Goal: Task Accomplishment & Management: Manage account settings

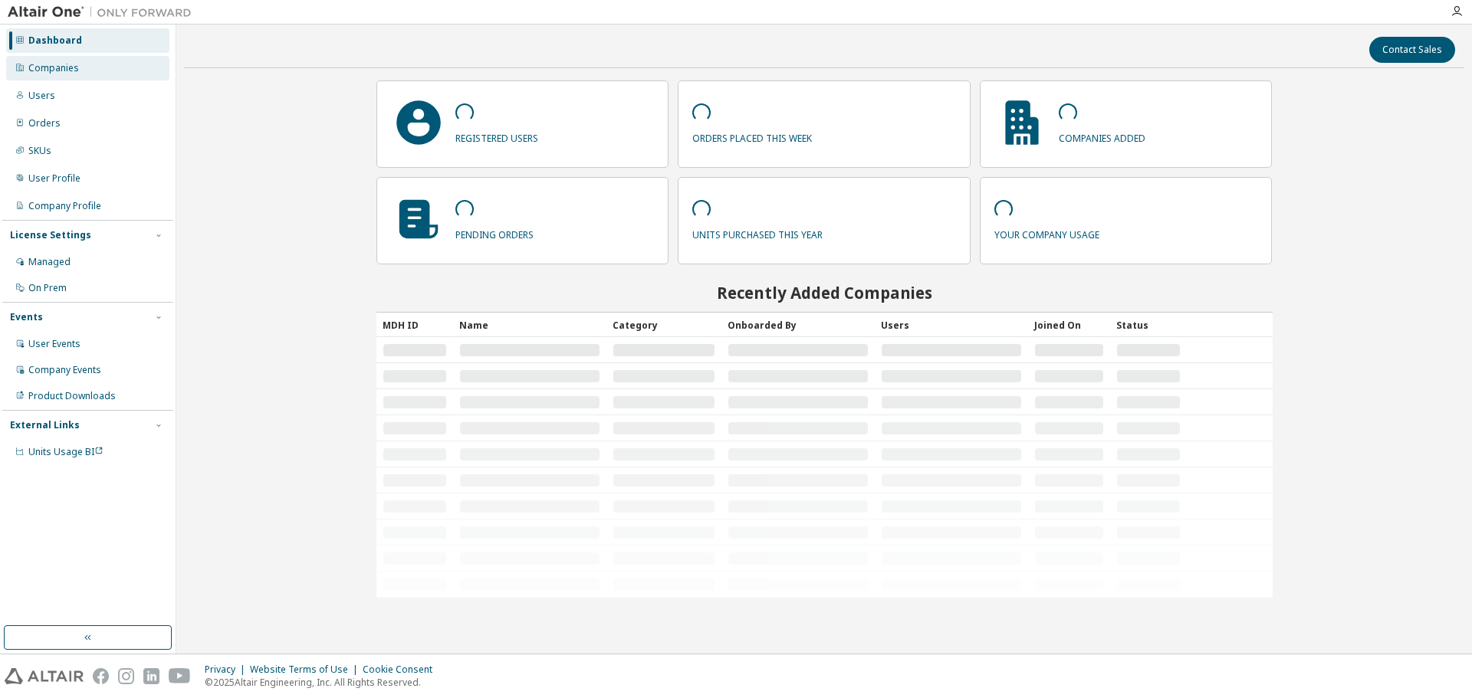
click at [73, 68] on div "Companies" at bounding box center [53, 68] width 51 height 12
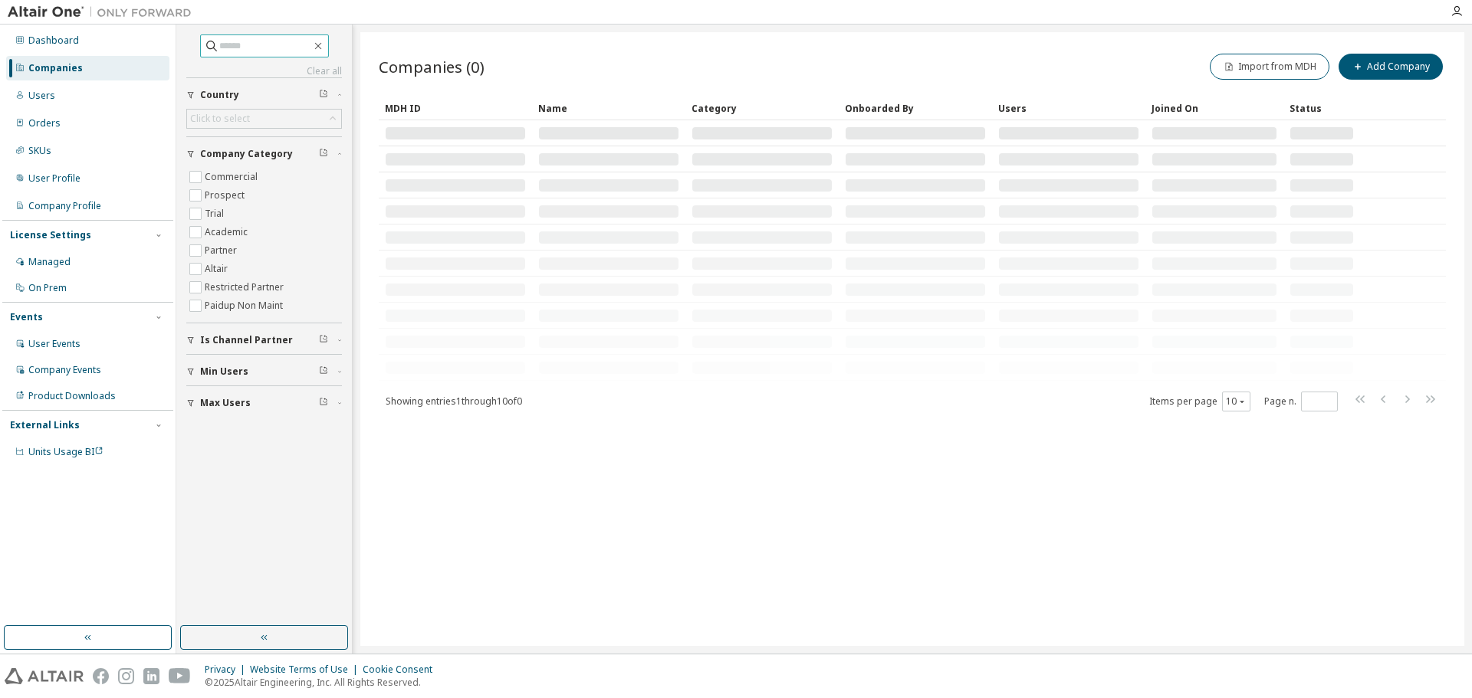
click at [253, 51] on input "text" at bounding box center [265, 45] width 92 height 15
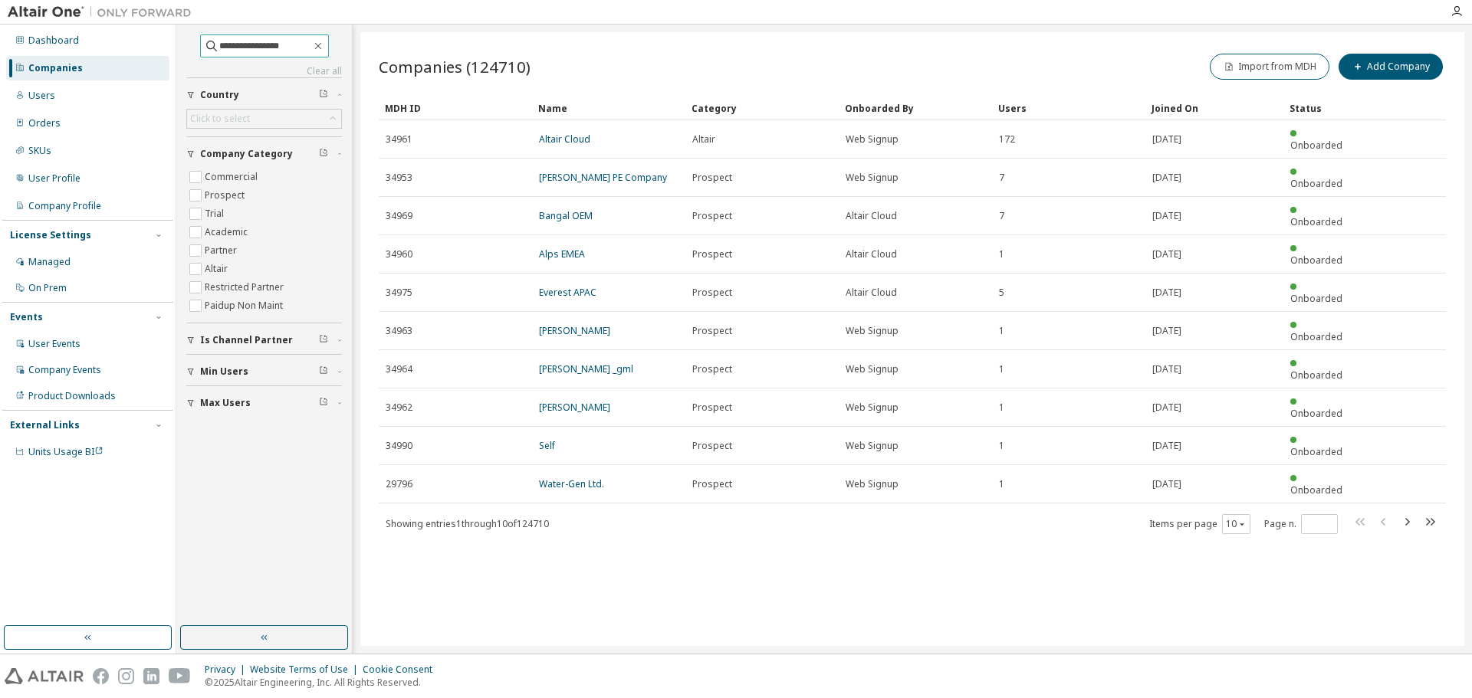
type input "**********"
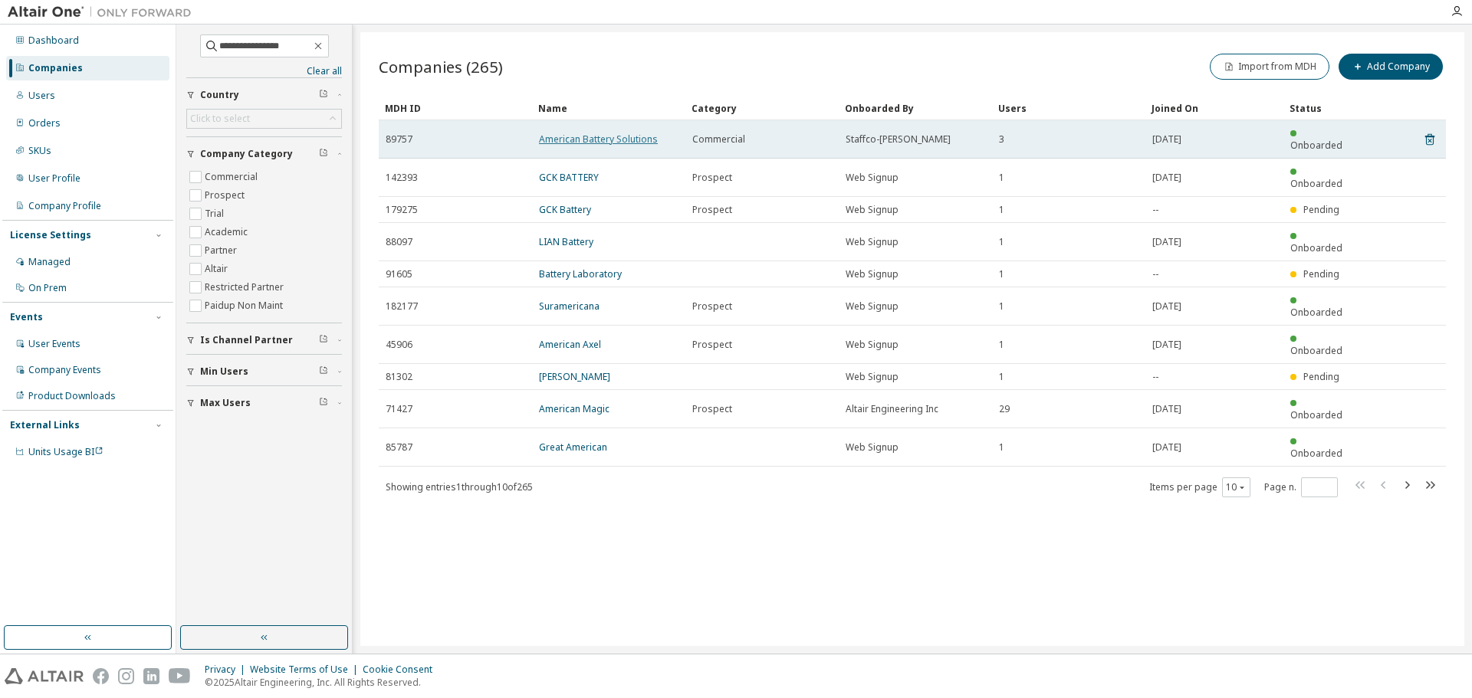
click at [643, 133] on link "American Battery Solutions" at bounding box center [598, 139] width 119 height 13
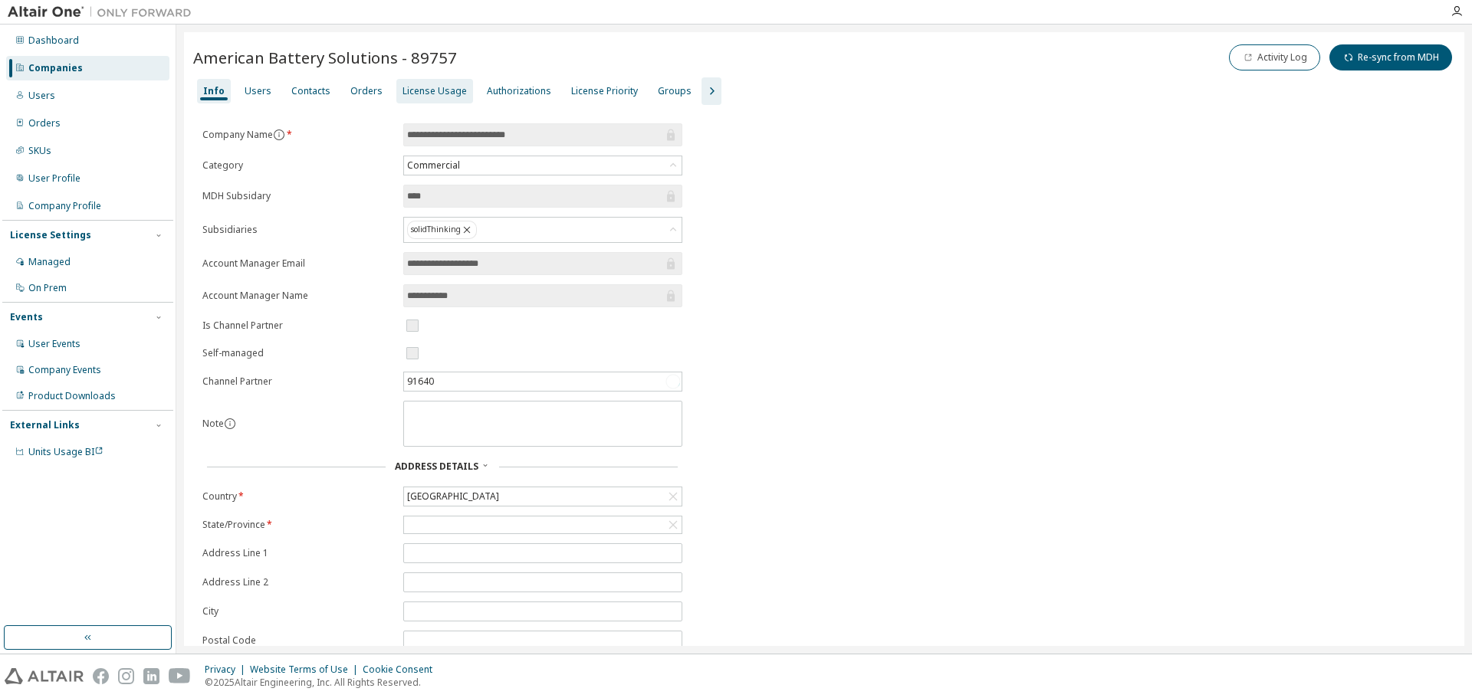
click at [415, 91] on div "License Usage" at bounding box center [434, 91] width 64 height 12
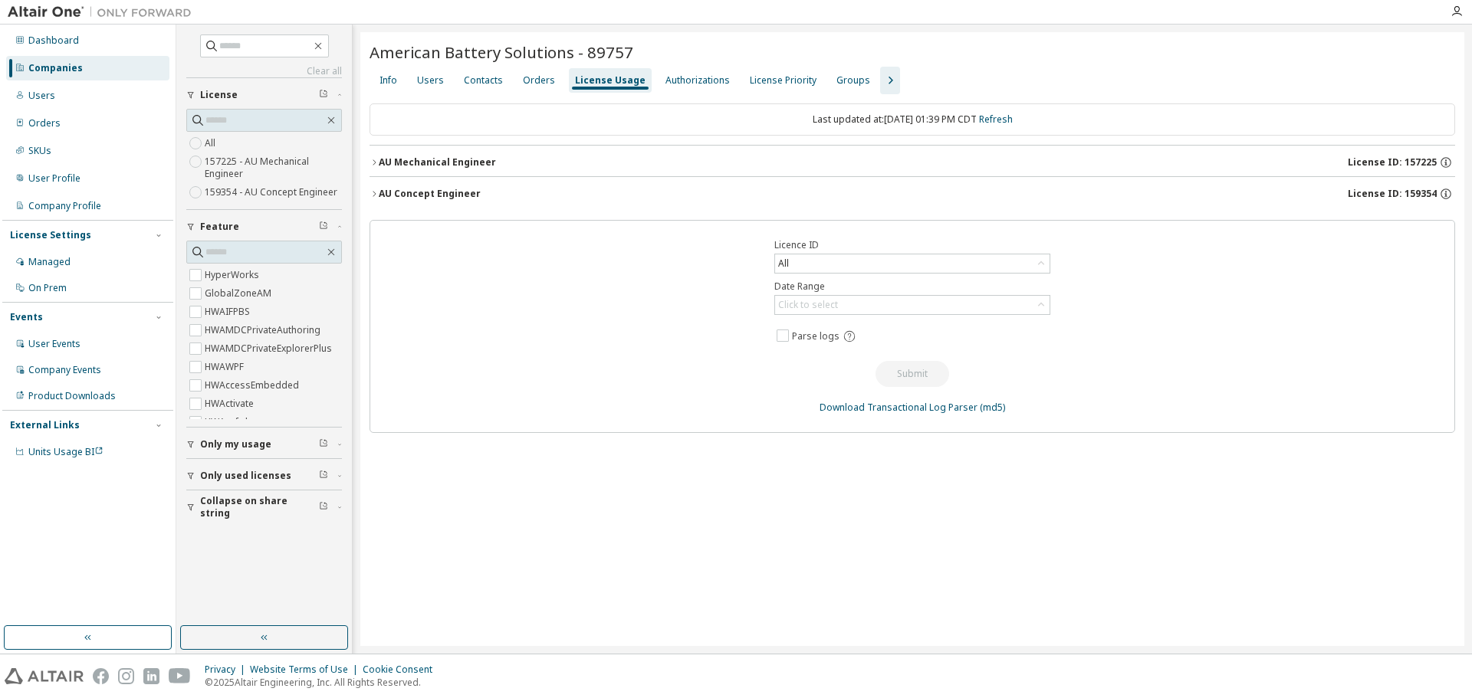
click at [366, 193] on div "American Battery Solutions - 89757 Clear Load Save Save As Field Operator Value…" at bounding box center [912, 339] width 1104 height 614
click at [374, 194] on icon "button" at bounding box center [374, 193] width 9 height 9
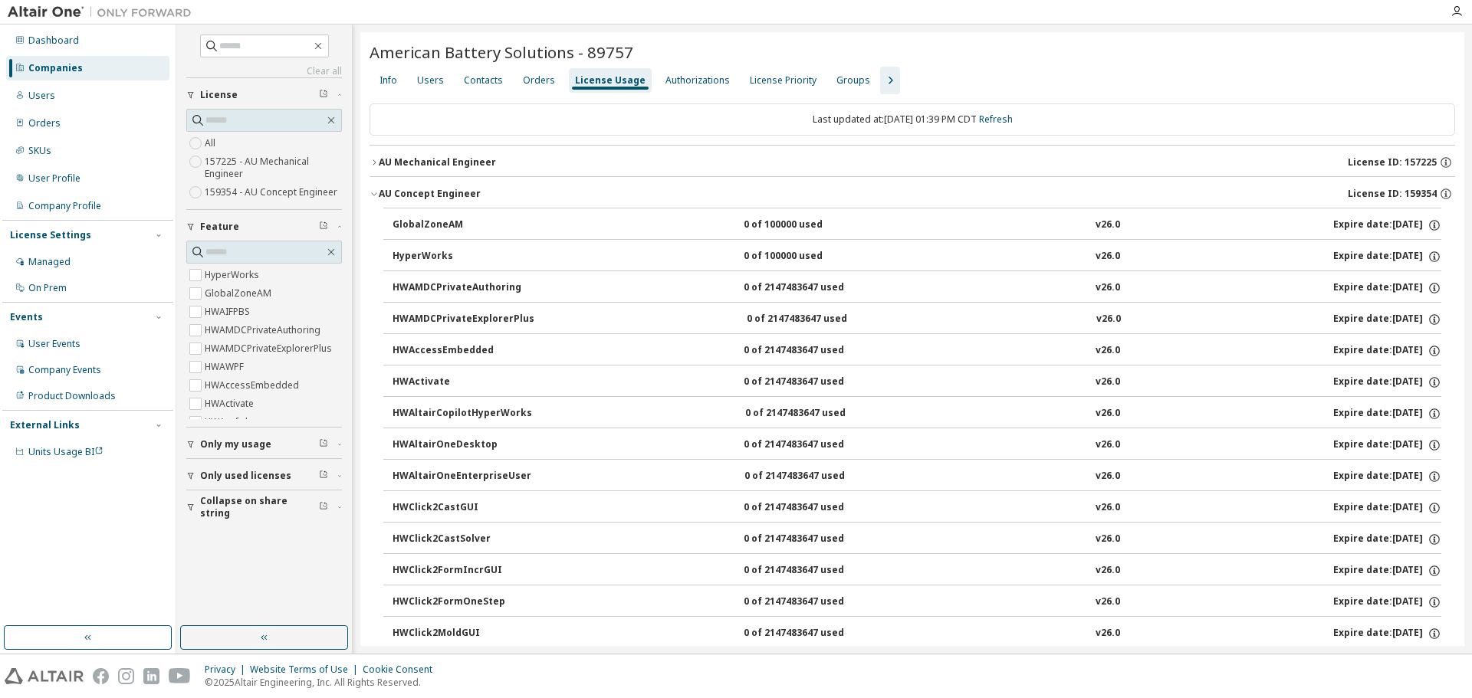
drag, startPoint x: 1418, startPoint y: 224, endPoint x: 1393, endPoint y: 224, distance: 25.3
click at [1393, 224] on div "Expire date: [DATE]" at bounding box center [1387, 225] width 108 height 14
click at [1378, 225] on div "Expire date: [DATE]" at bounding box center [1387, 225] width 108 height 14
drag, startPoint x: 1313, startPoint y: 226, endPoint x: 1324, endPoint y: 227, distance: 10.8
click at [1324, 227] on div "GlobalZoneAM 0 of 100000 used v26.0 Expire date: [DATE]" at bounding box center [917, 225] width 1049 height 14
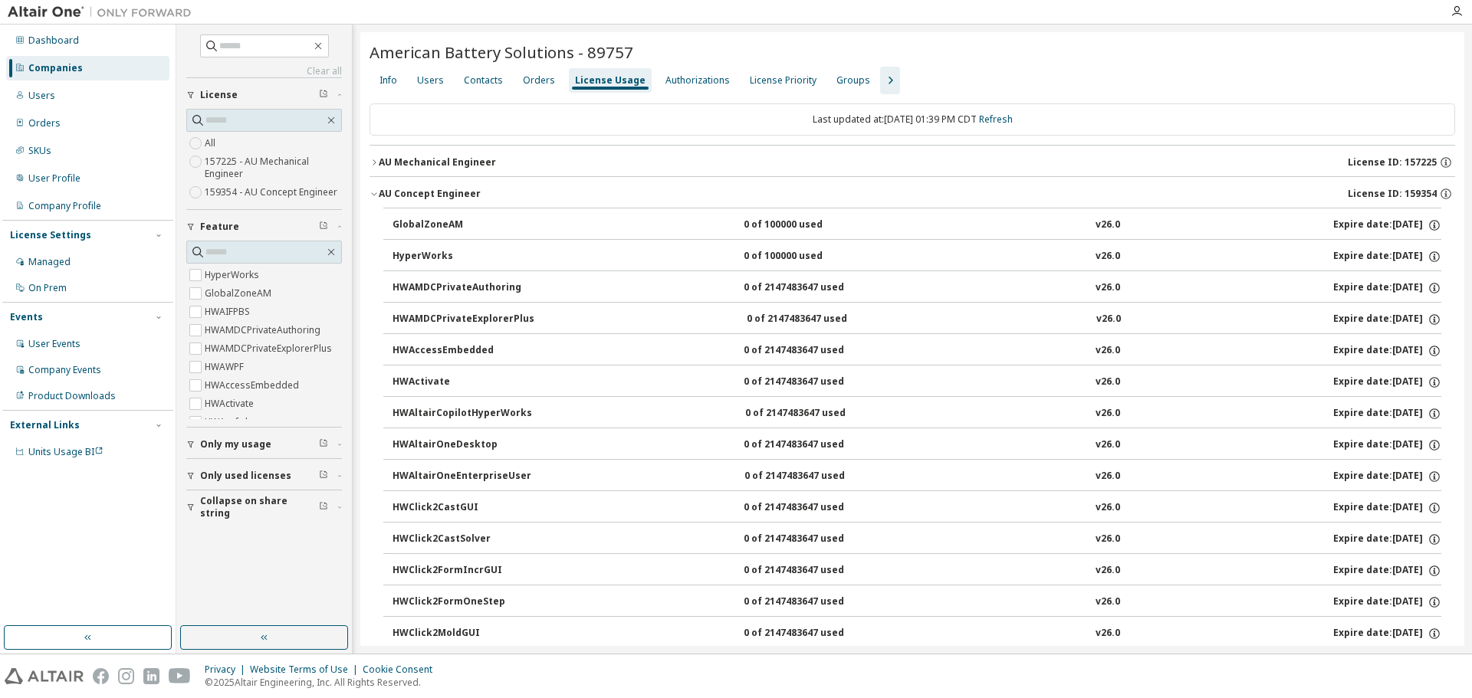
click at [1385, 222] on div "Expire date: [DATE]" at bounding box center [1387, 225] width 108 height 14
click at [1365, 223] on div "Expire date: [DATE]" at bounding box center [1387, 225] width 108 height 14
drag, startPoint x: 1417, startPoint y: 222, endPoint x: 1348, endPoint y: 223, distance: 69.0
click at [1348, 223] on div "Expire date: [DATE]" at bounding box center [1387, 225] width 108 height 14
drag, startPoint x: 1302, startPoint y: 229, endPoint x: 1423, endPoint y: 217, distance: 121.0
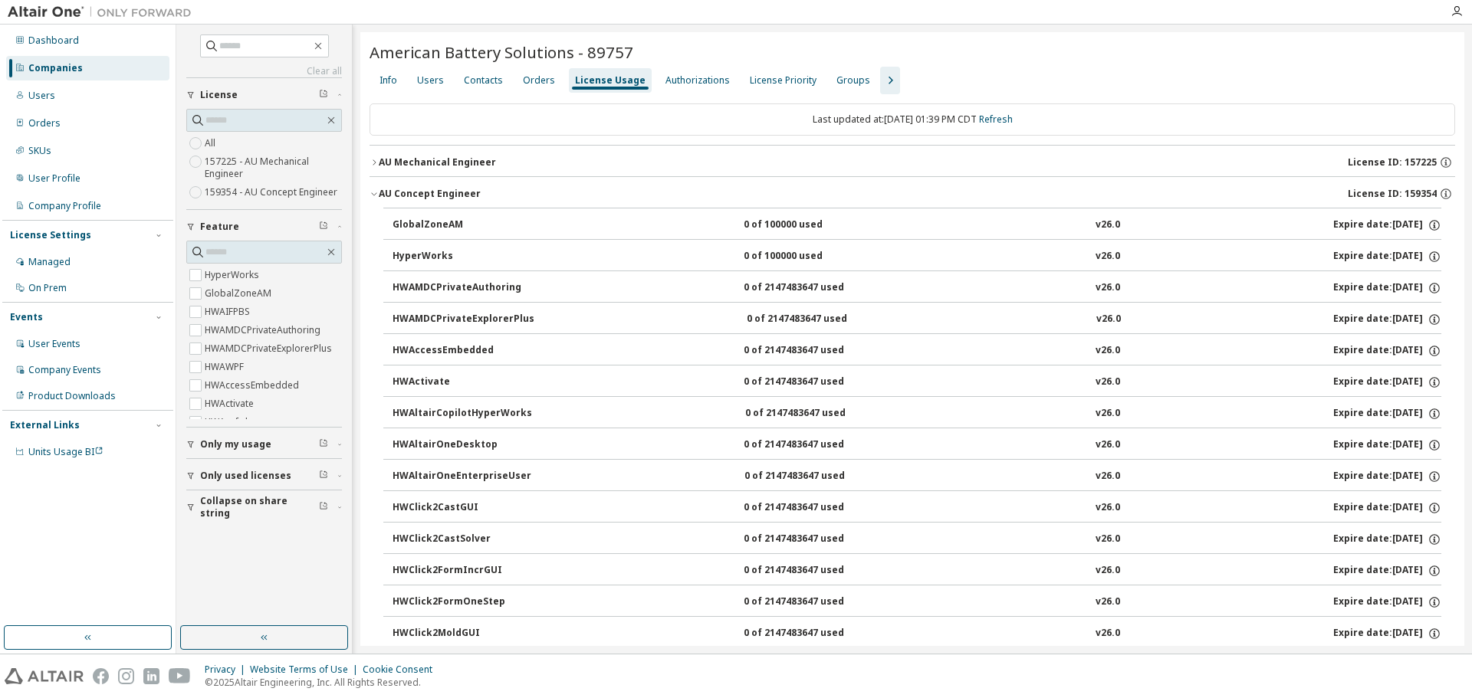
click at [1423, 217] on button "GlobalZoneAM 0 of 100000 used v26.0 Expire date: [DATE]" at bounding box center [917, 226] width 1049 height 34
click at [1348, 221] on div "Expire date: [DATE]" at bounding box center [1387, 225] width 108 height 14
click at [1428, 225] on icon "button" at bounding box center [1434, 225] width 14 height 14
click at [1274, 200] on div "AU Concept Engineer License ID: 159354" at bounding box center [917, 194] width 1076 height 14
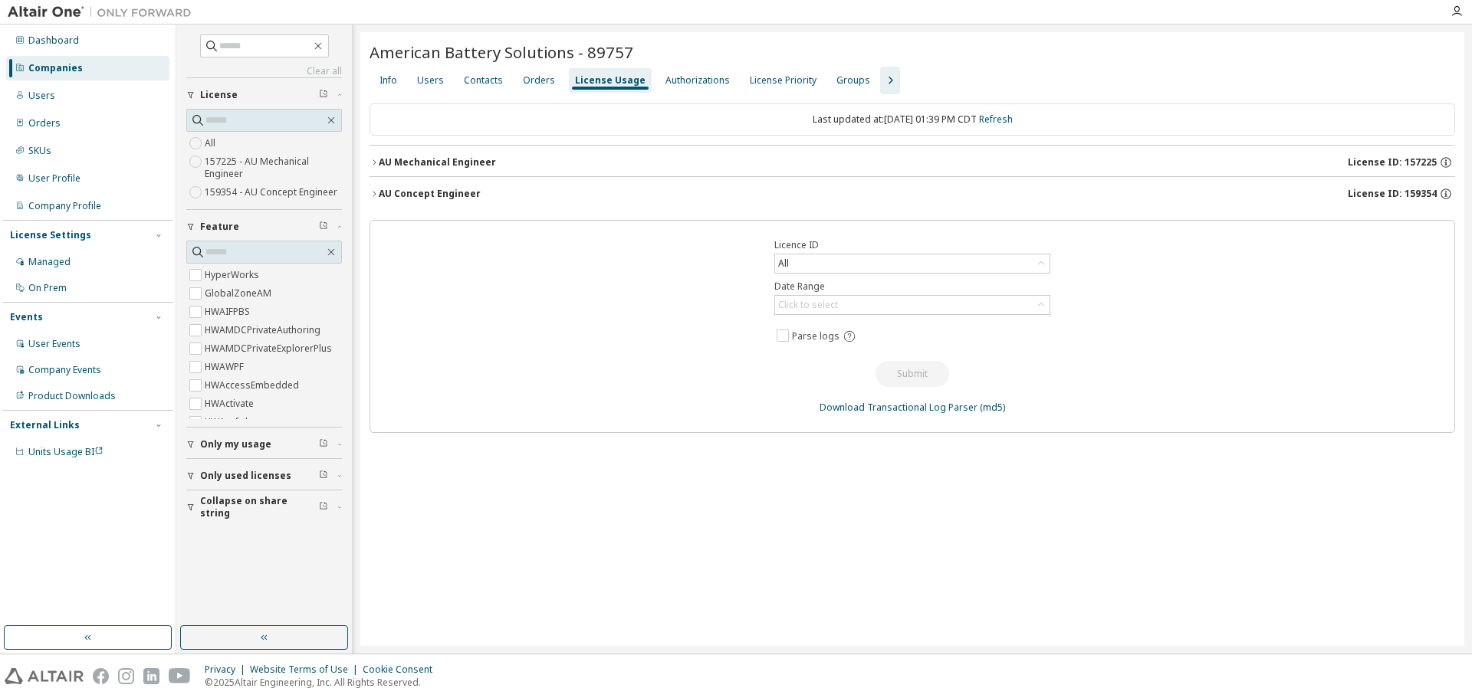
click at [375, 195] on icon "button" at bounding box center [374, 193] width 9 height 9
